Goal: Check status: Check status

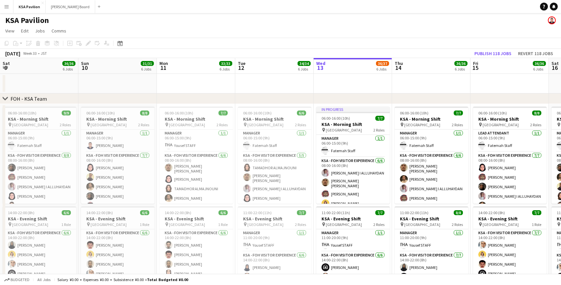
scroll to position [0, 269]
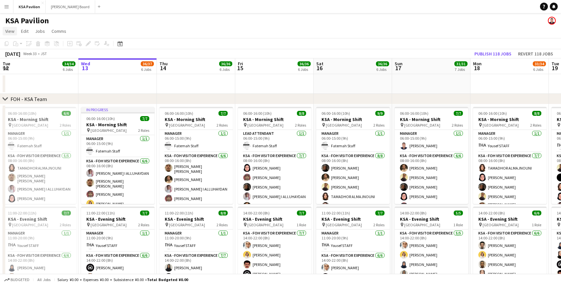
click at [9, 32] on span "View" at bounding box center [9, 31] width 9 height 6
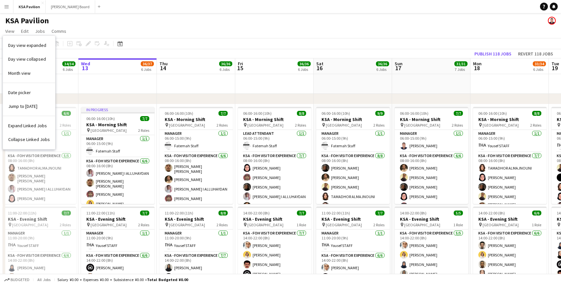
click at [94, 24] on div "KSA Pavilion" at bounding box center [280, 19] width 561 height 12
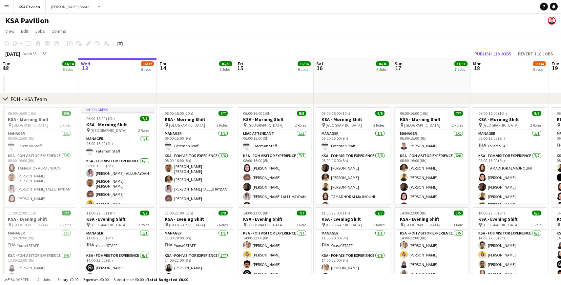
click at [11, 4] on button "Menu" at bounding box center [6, 6] width 13 height 13
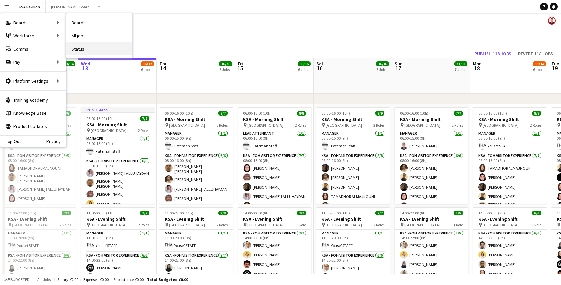
click at [84, 47] on link "Status" at bounding box center [99, 48] width 66 height 13
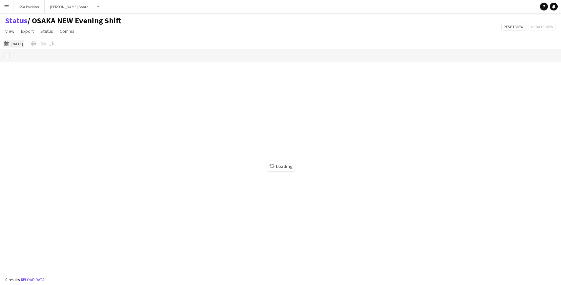
click at [19, 43] on button "[DATE] to [DATE] [DATE]" at bounding box center [14, 44] width 22 height 8
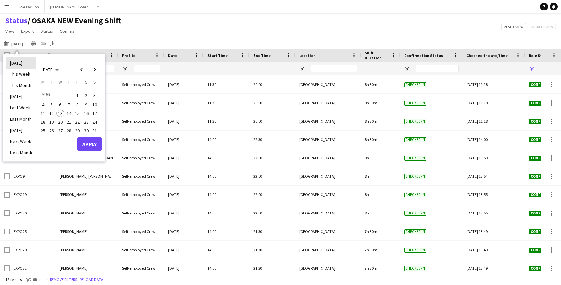
click at [15, 65] on li "[DATE]" at bounding box center [21, 62] width 30 height 11
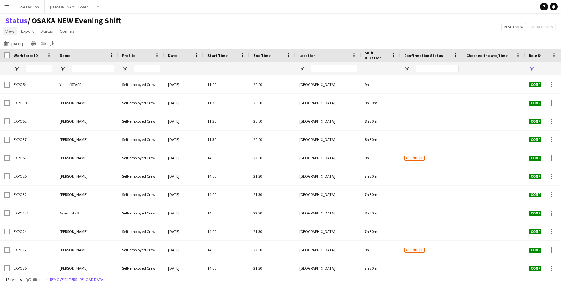
click at [15, 33] on link "View" at bounding box center [10, 31] width 14 height 9
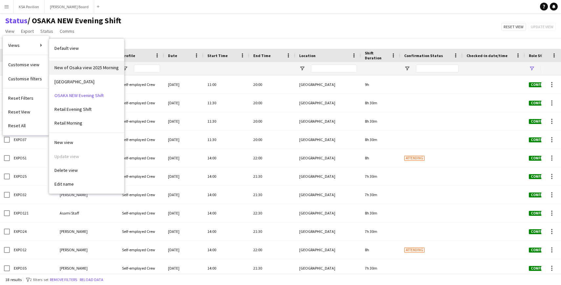
click at [100, 71] on link "New of Osaka view 2025 Morning" at bounding box center [86, 68] width 75 height 14
type input "**********"
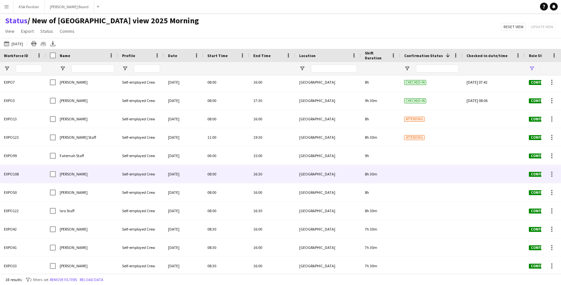
scroll to position [76, 0]
click at [553, 174] on div at bounding box center [552, 174] width 8 height 8
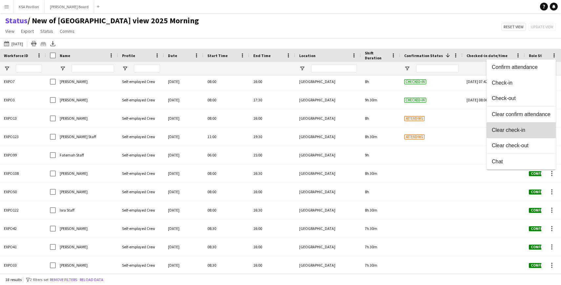
click at [529, 130] on span "Clear check-in" at bounding box center [521, 130] width 59 height 6
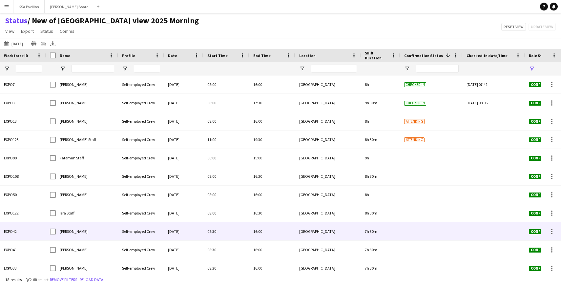
scroll to position [56, 0]
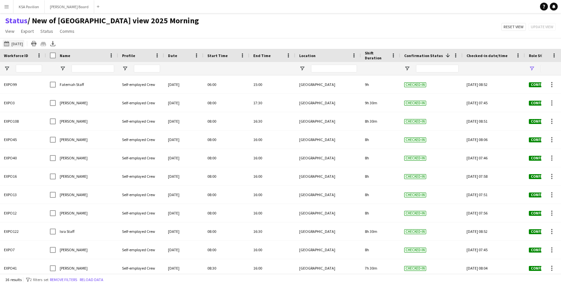
click at [21, 43] on button "[DATE] to [DATE] [DATE]" at bounding box center [14, 44] width 22 height 8
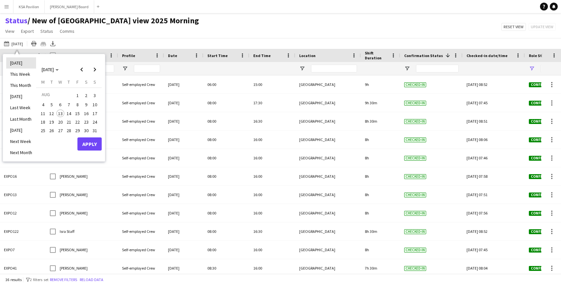
click at [22, 61] on li "[DATE]" at bounding box center [21, 62] width 30 height 11
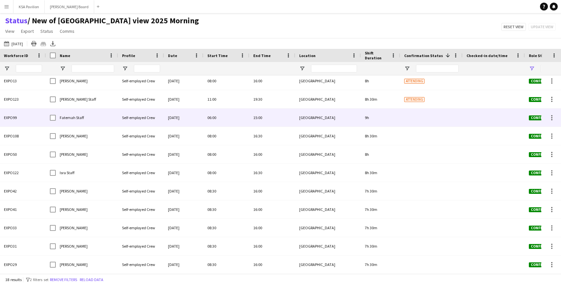
scroll to position [115, 0]
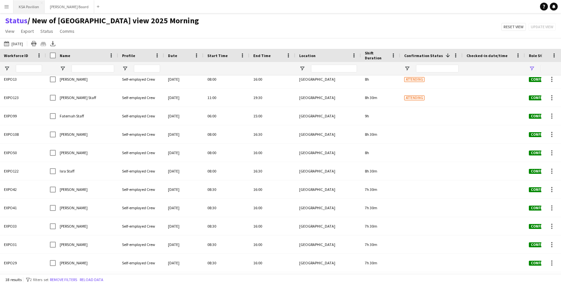
click at [25, 8] on button "KSA Pavilion Close" at bounding box center [28, 6] width 31 height 13
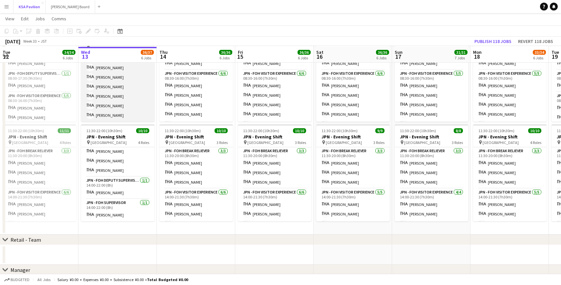
scroll to position [349, 0]
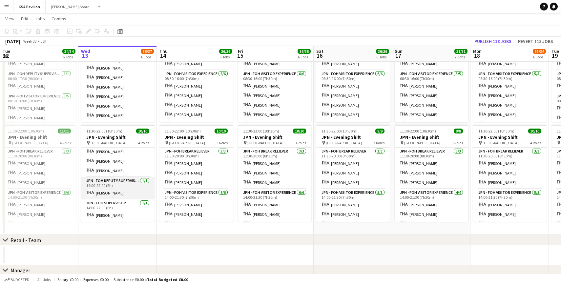
click at [120, 188] on app-card-role "JPN - FOH Deputy Supervisor 1/1 14:00-22:00 (8h) Taeko IKEGAWA" at bounding box center [117, 188] width 73 height 22
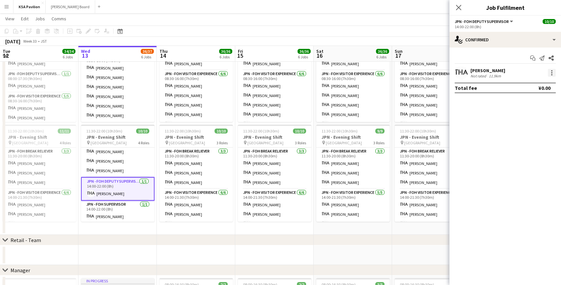
click at [553, 73] on div at bounding box center [552, 73] width 8 height 8
click at [123, 212] on div at bounding box center [280, 142] width 561 height 285
click at [111, 211] on app-card-role "JPN - FOH Supervisor 1/1 14:00-22:00 (8h) Fahad KHALAF" at bounding box center [117, 212] width 73 height 22
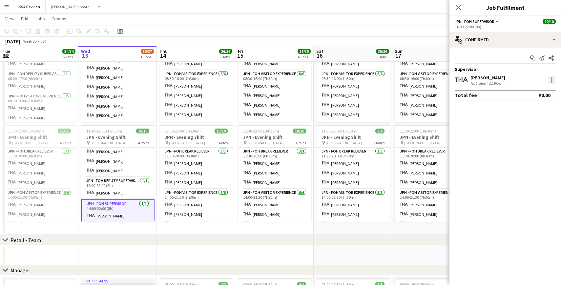
click at [550, 80] on div at bounding box center [552, 80] width 8 height 8
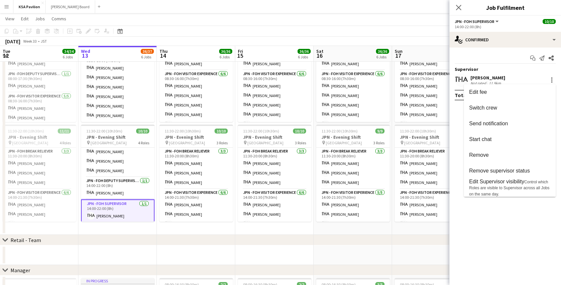
click at [126, 190] on div at bounding box center [280, 142] width 561 height 285
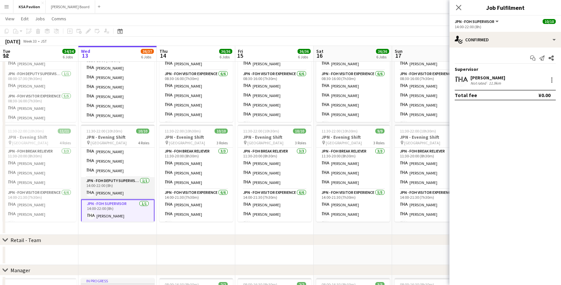
click at [106, 184] on app-card-role "JPN - FOH Deputy Supervisor 1/1 14:00-22:00 (8h) Taeko IKEGAWA" at bounding box center [117, 188] width 73 height 22
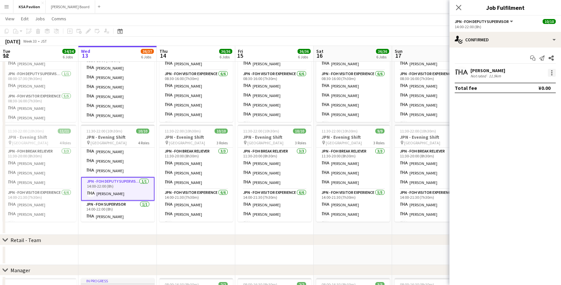
click at [553, 72] on div at bounding box center [552, 73] width 8 height 8
click at [531, 164] on span "Set as supervisor" at bounding box center [530, 164] width 41 height 6
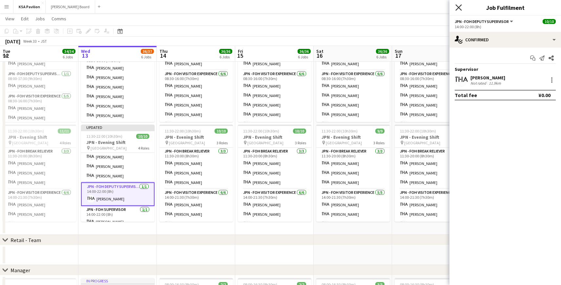
click at [459, 7] on icon "Close pop-in" at bounding box center [458, 7] width 6 height 6
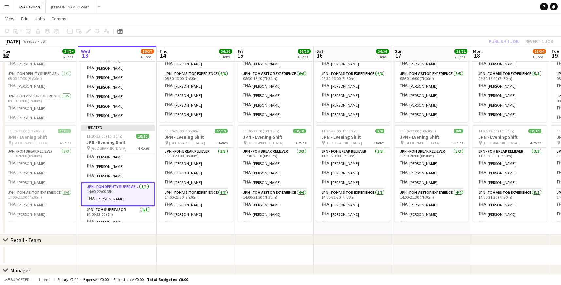
click at [503, 42] on div "Publish 1 job Revert 1 job" at bounding box center [521, 41] width 80 height 9
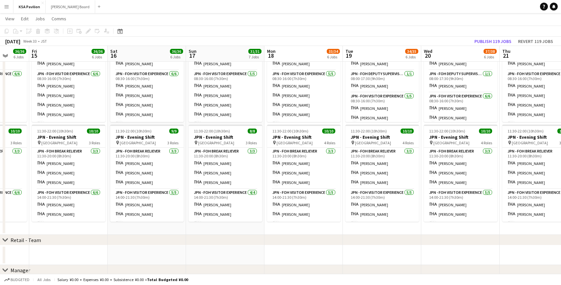
scroll to position [0, 178]
